Goal: Information Seeking & Learning: Learn about a topic

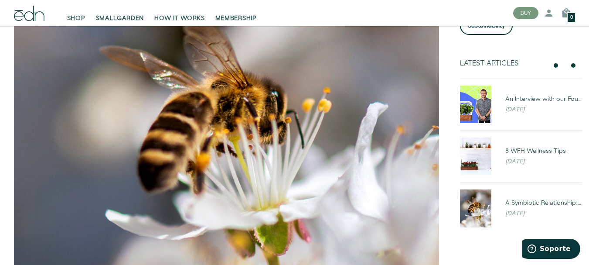
scroll to position [213, 0]
click at [427, 198] on img at bounding box center [226, 141] width 425 height 425
click at [320, 185] on img at bounding box center [226, 141] width 425 height 425
click at [311, 213] on img at bounding box center [226, 141] width 425 height 425
click at [315, 209] on img at bounding box center [226, 141] width 425 height 425
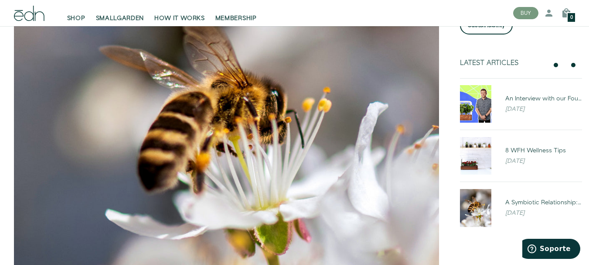
click at [313, 207] on img at bounding box center [226, 141] width 425 height 425
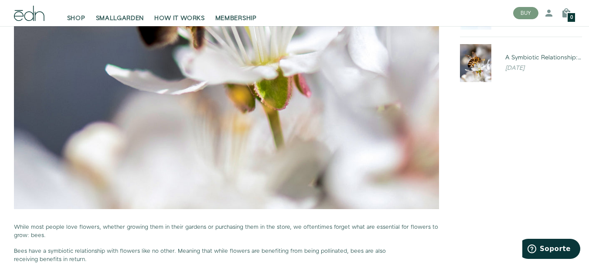
scroll to position [359, 0]
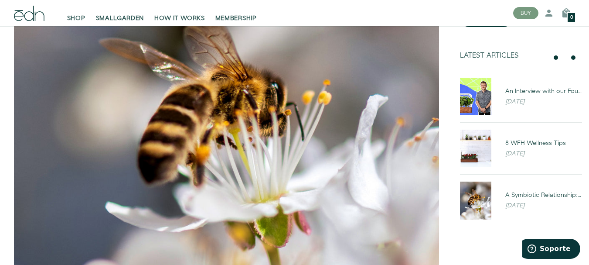
scroll to position [219, 0]
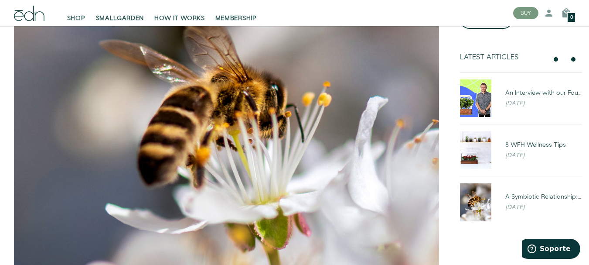
click at [225, 118] on img at bounding box center [226, 135] width 425 height 425
click at [363, 204] on img at bounding box center [226, 135] width 425 height 425
click at [380, 223] on img at bounding box center [226, 135] width 425 height 425
click at [473, 112] on img at bounding box center [475, 97] width 31 height 37
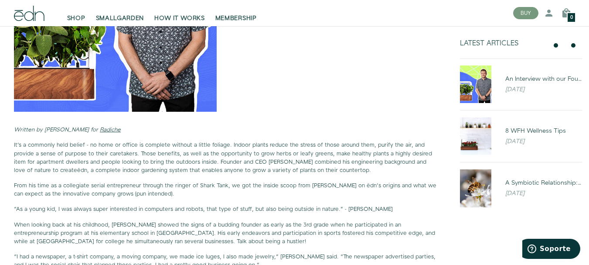
scroll to position [262, 0]
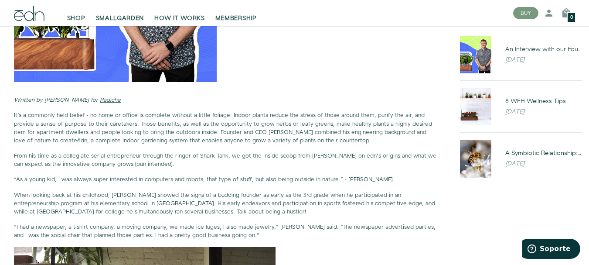
click at [483, 159] on img at bounding box center [475, 158] width 31 height 37
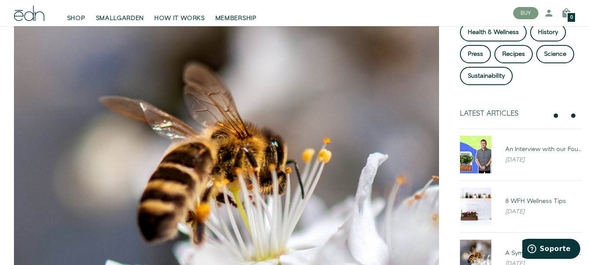
scroll to position [164, 0]
